Goal: Task Accomplishment & Management: Manage account settings

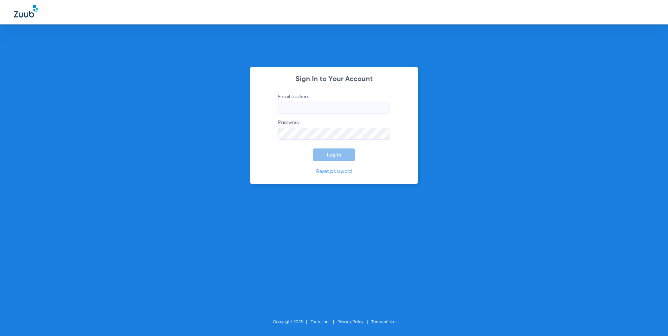
type input "info.clevelandsmiles@gmail.com"
click at [347, 156] on button "Log In" at bounding box center [334, 154] width 43 height 13
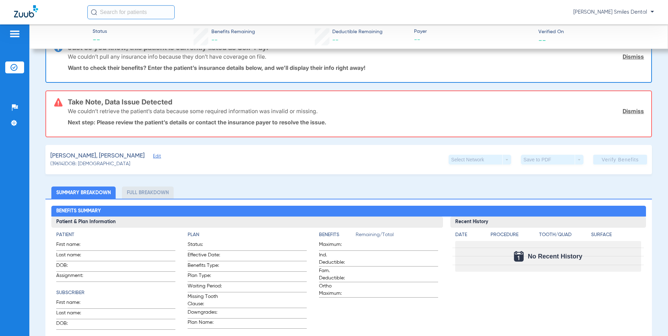
scroll to position [35, 0]
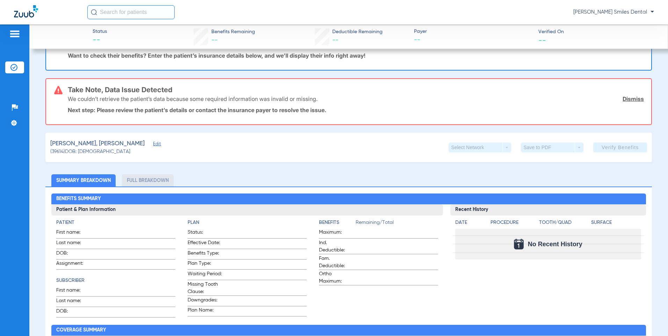
drag, startPoint x: 629, startPoint y: 97, endPoint x: 613, endPoint y: 102, distance: 16.7
click at [629, 97] on link "Dismiss" at bounding box center [632, 98] width 21 height 7
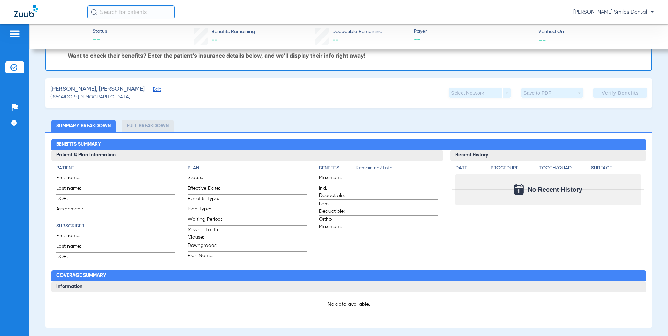
scroll to position [0, 0]
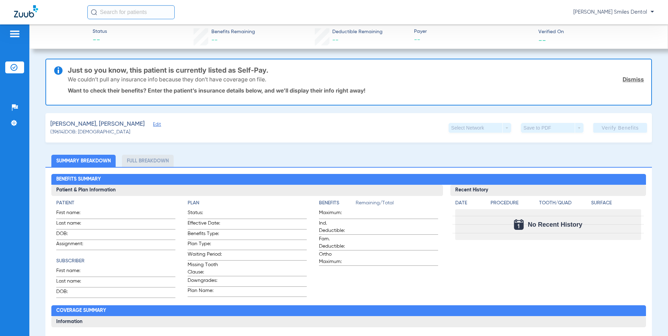
click at [628, 80] on link "Dismiss" at bounding box center [632, 79] width 21 height 7
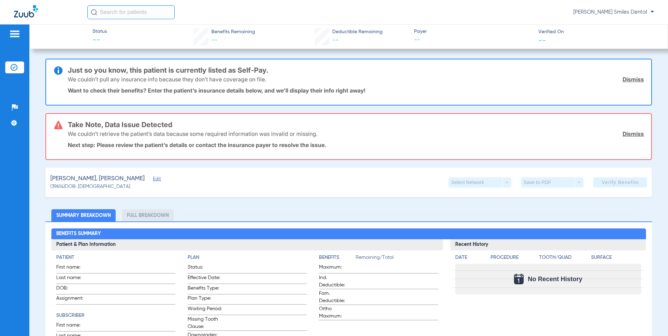
click at [622, 134] on link "Dismiss" at bounding box center [632, 133] width 21 height 7
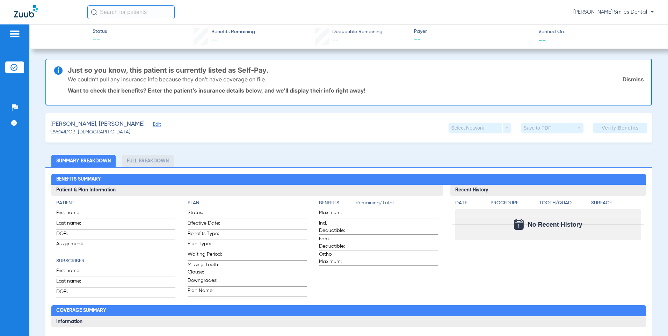
click at [627, 76] on link "Dismiss" at bounding box center [632, 79] width 21 height 7
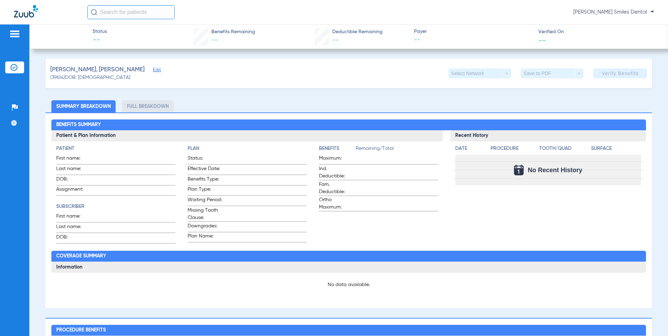
click at [604, 71] on app-verify-button "Verify Benefits" at bounding box center [620, 73] width 54 height 10
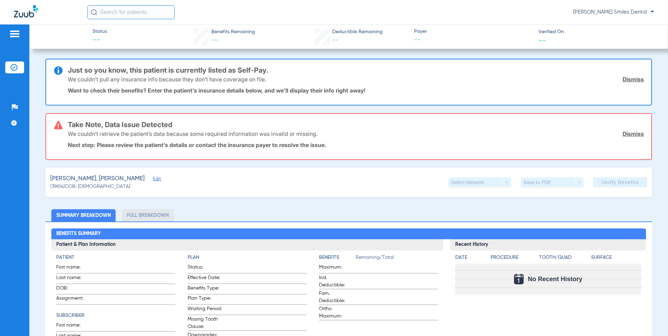
click at [146, 215] on li "Full Breakdown" at bounding box center [148, 215] width 52 height 12
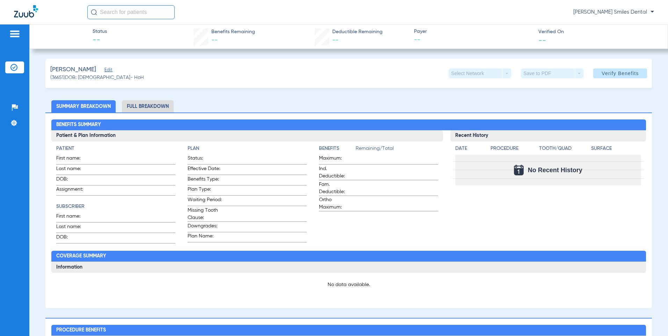
click at [607, 79] on span at bounding box center [620, 73] width 54 height 17
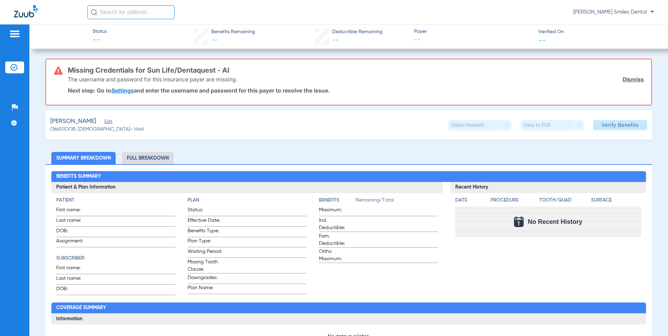
scroll to position [35, 0]
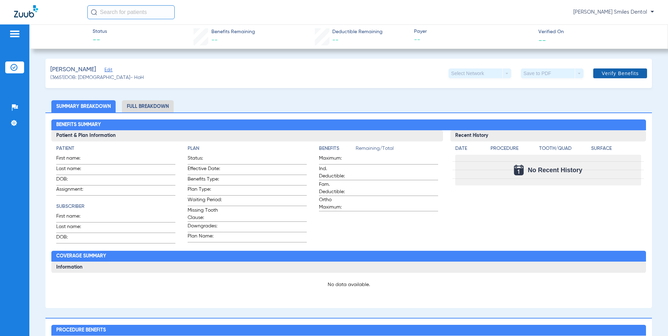
click at [638, 68] on span at bounding box center [620, 73] width 54 height 17
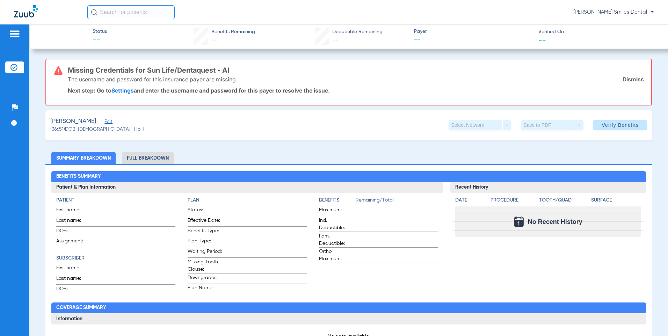
click at [131, 89] on link "Settings" at bounding box center [122, 90] width 22 height 7
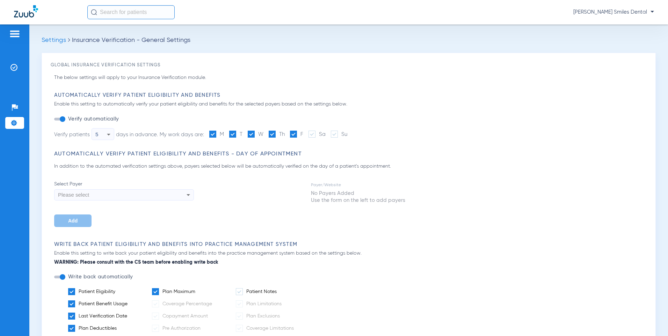
scroll to position [35, 0]
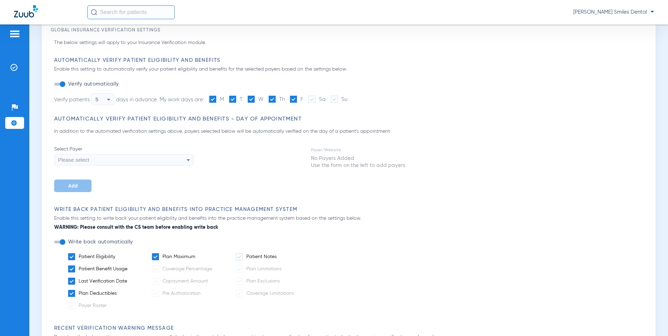
click at [124, 161] on div "Please select" at bounding box center [110, 160] width 105 height 12
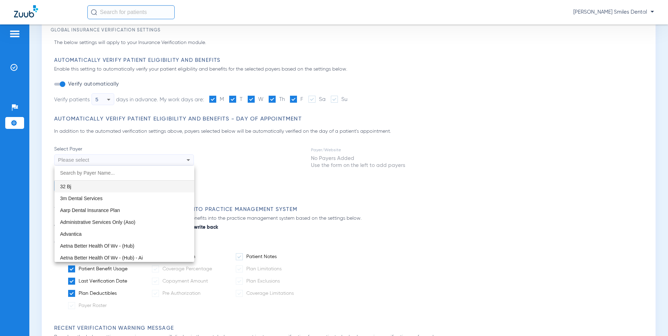
click at [248, 157] on div at bounding box center [334, 168] width 668 height 336
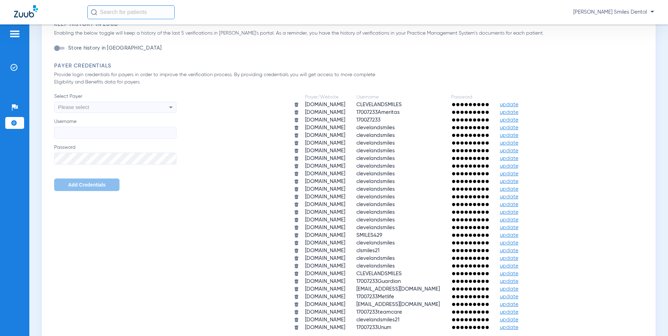
scroll to position [454, 0]
